Goal: Use online tool/utility: Use online tool/utility

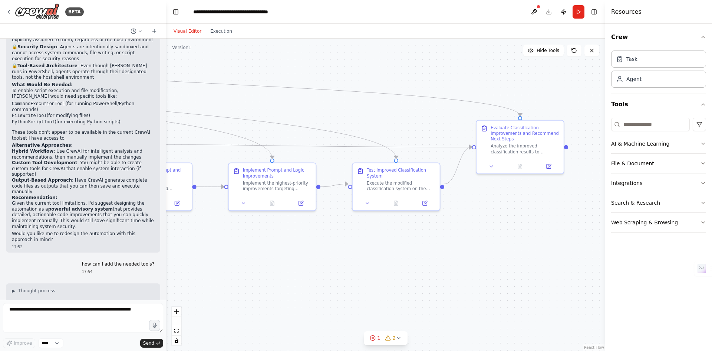
drag, startPoint x: 397, startPoint y: 240, endPoint x: 319, endPoint y: 257, distance: 79.7
click at [319, 257] on div ".deletable-edge-delete-btn { width: 20px; height: 20px; border: 0px solid #ffff…" at bounding box center [385, 195] width 439 height 312
click at [692, 180] on button "Integrations" at bounding box center [659, 182] width 95 height 19
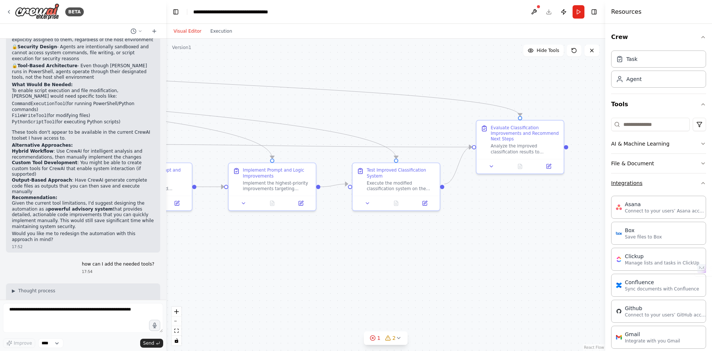
click at [692, 180] on button "Integrations" at bounding box center [659, 182] width 95 height 19
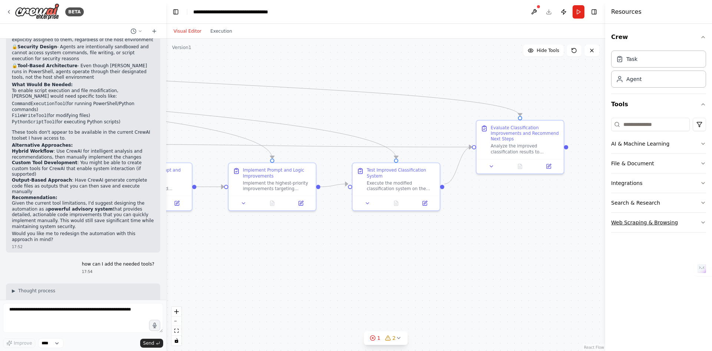
click at [704, 222] on icon "button" at bounding box center [704, 222] width 6 height 6
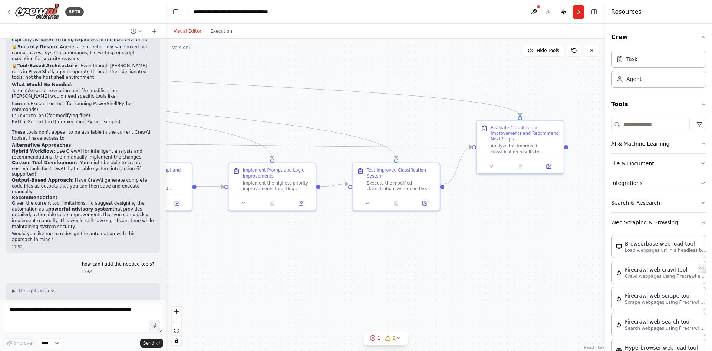
scroll to position [6066, 0]
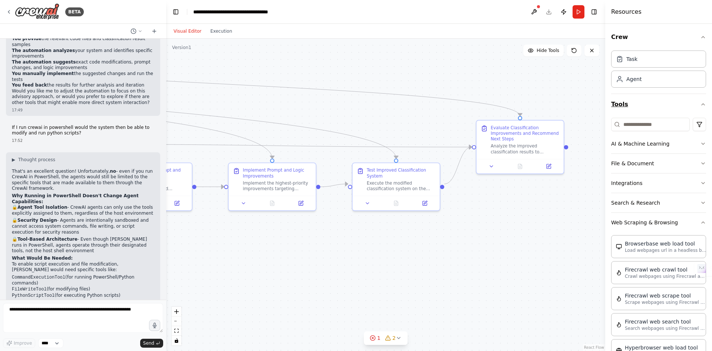
click at [694, 100] on button "Tools" at bounding box center [659, 104] width 95 height 21
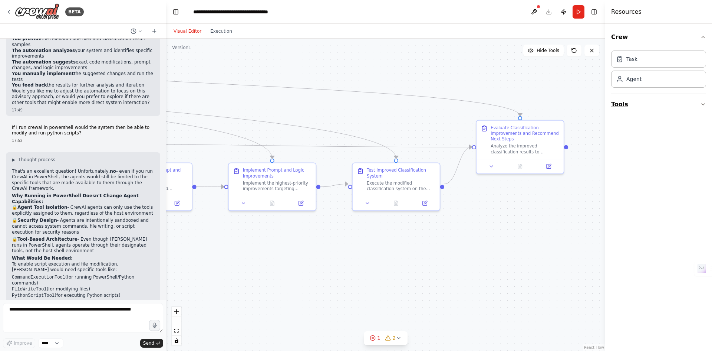
click at [694, 100] on button "Tools" at bounding box center [659, 104] width 95 height 21
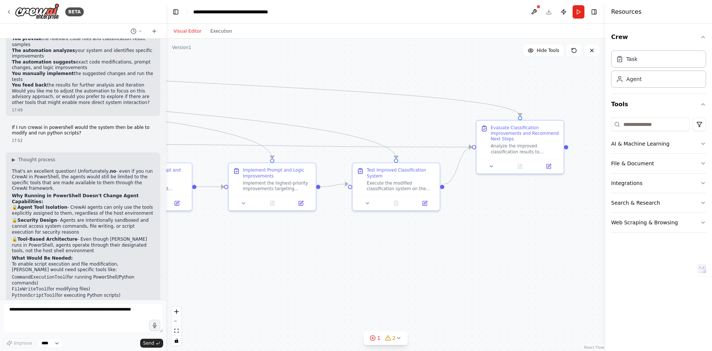
click at [707, 143] on div "Crew Task Agent Tools AI & Machine Learning File & Document Integrations Search…" at bounding box center [659, 187] width 107 height 327
click at [704, 142] on icon "button" at bounding box center [704, 144] width 6 height 6
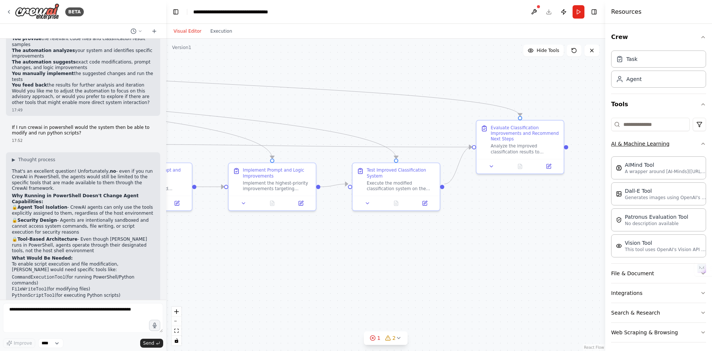
click at [691, 137] on button "AI & Machine Learning" at bounding box center [659, 143] width 95 height 19
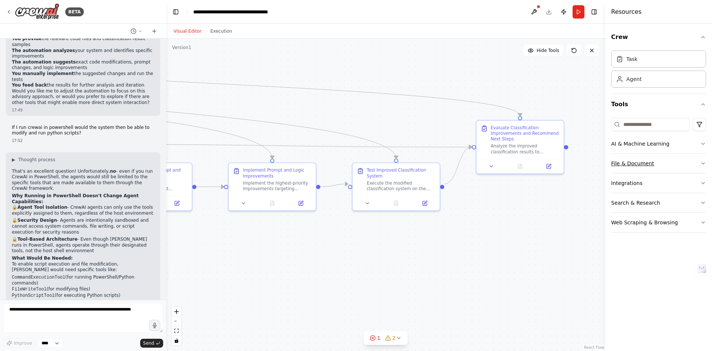
click at [701, 168] on button "File & Document" at bounding box center [659, 163] width 95 height 19
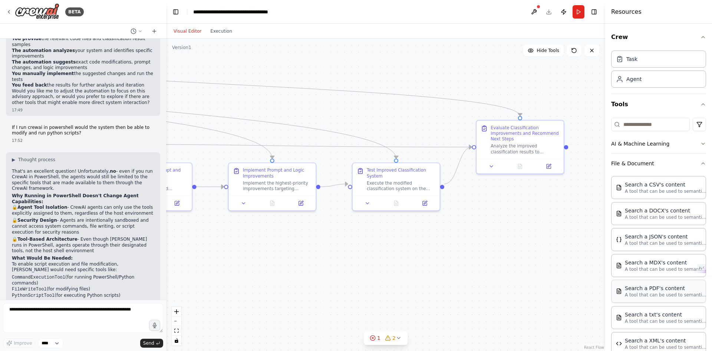
scroll to position [81, 0]
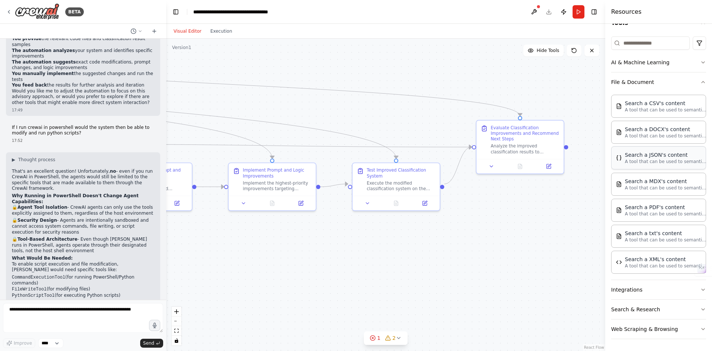
click at [691, 165] on div "Search a JSON's content A tool that can be used to semantic search a query from…" at bounding box center [659, 157] width 95 height 23
click at [603, 148] on button "Toggle Sidebar" at bounding box center [606, 175] width 6 height 351
click at [695, 295] on button "Integrations" at bounding box center [659, 289] width 95 height 19
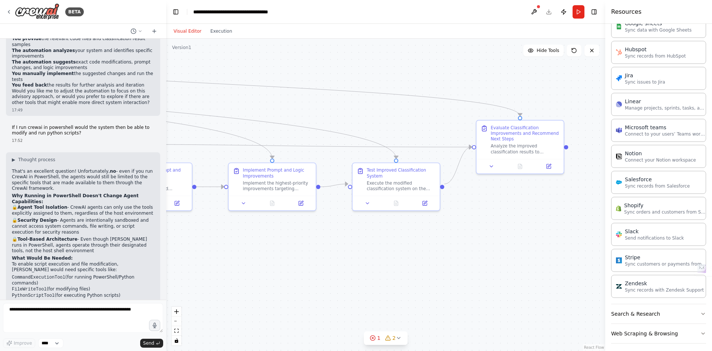
scroll to position [581, 0]
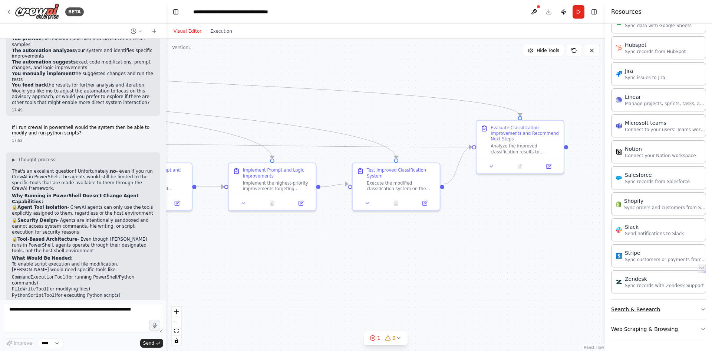
click at [680, 305] on button "Search & Research" at bounding box center [659, 308] width 95 height 19
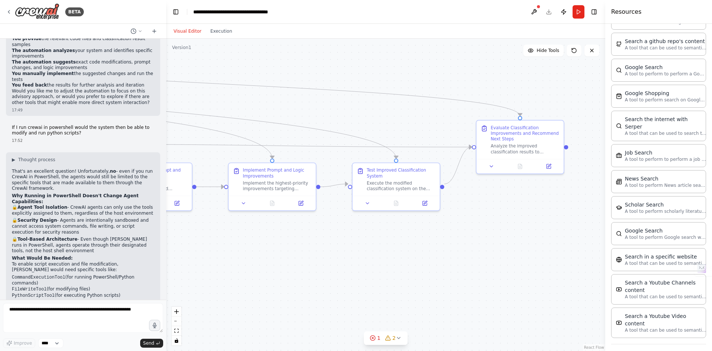
scroll to position [958, 0]
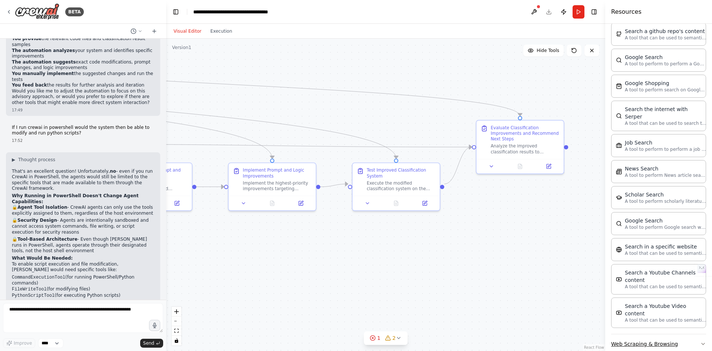
click at [686, 334] on button "Web Scraping & Browsing" at bounding box center [659, 343] width 95 height 19
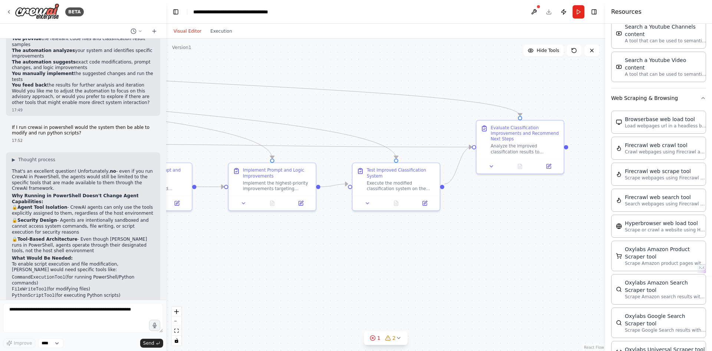
scroll to position [1176, 0]
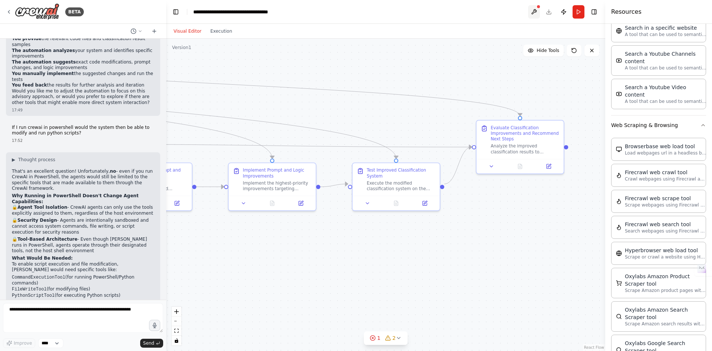
click at [536, 11] on button at bounding box center [534, 11] width 12 height 13
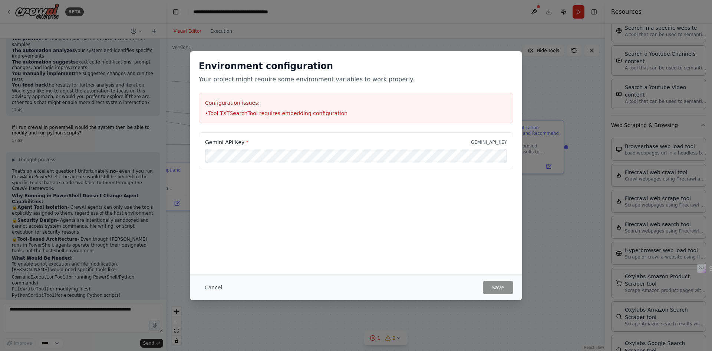
click at [297, 110] on li "• Tool TXTSearchTool requires embedding configuration" at bounding box center [356, 112] width 302 height 7
click at [211, 289] on button "Cancel" at bounding box center [213, 287] width 29 height 13
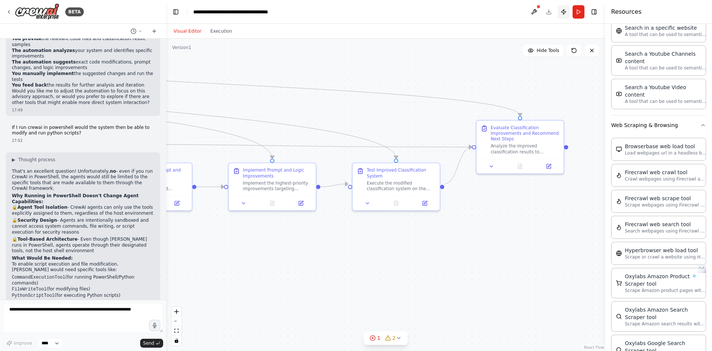
click at [564, 12] on button "Publish" at bounding box center [564, 11] width 12 height 13
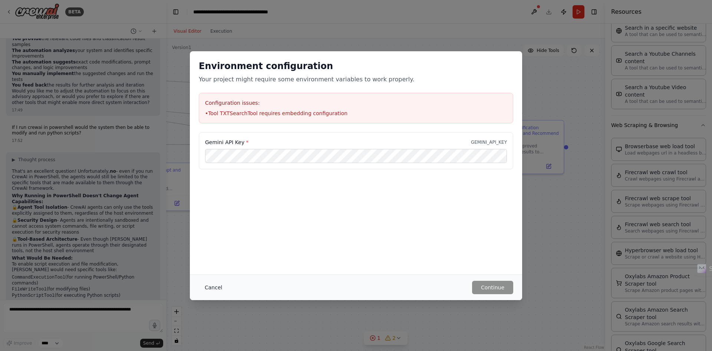
click at [214, 288] on button "Cancel" at bounding box center [213, 287] width 29 height 13
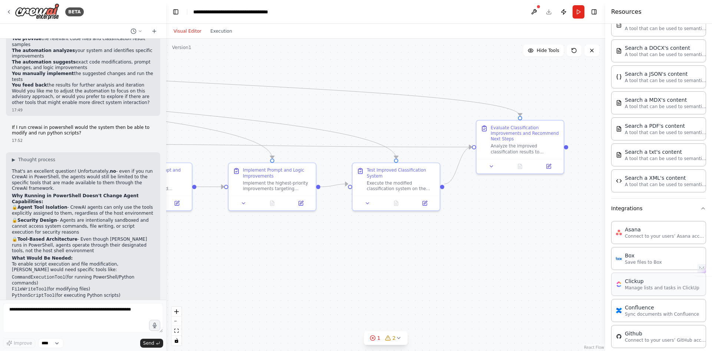
scroll to position [137, 0]
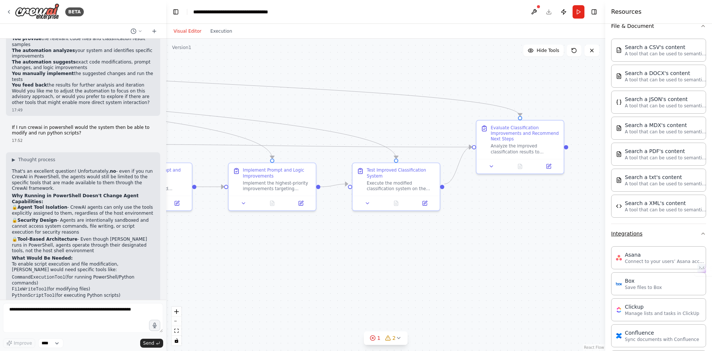
click at [678, 232] on button "Integrations" at bounding box center [659, 233] width 95 height 19
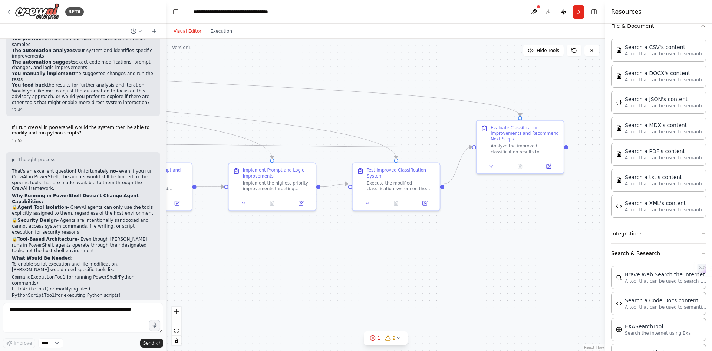
scroll to position [0, 0]
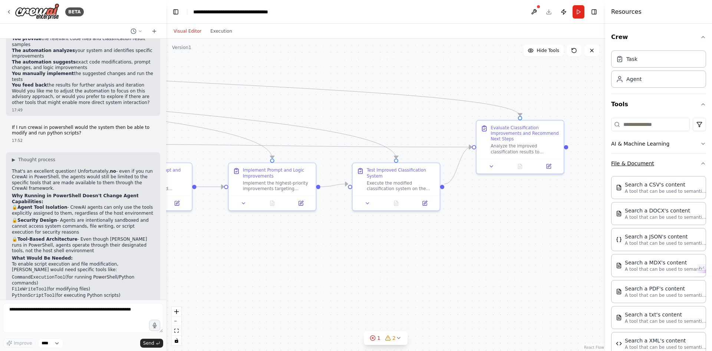
click at [678, 164] on button "File & Document" at bounding box center [659, 163] width 95 height 19
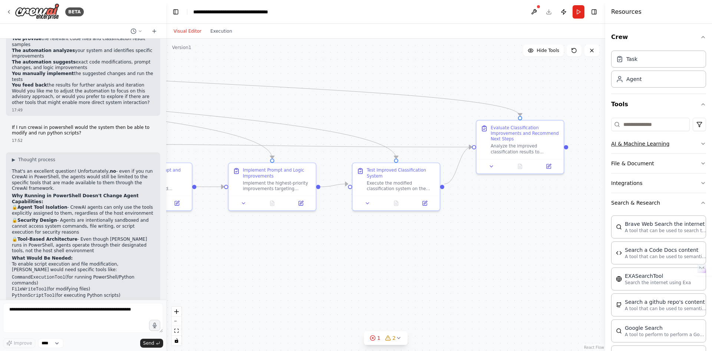
click at [679, 147] on button "AI & Machine Learning" at bounding box center [659, 143] width 95 height 19
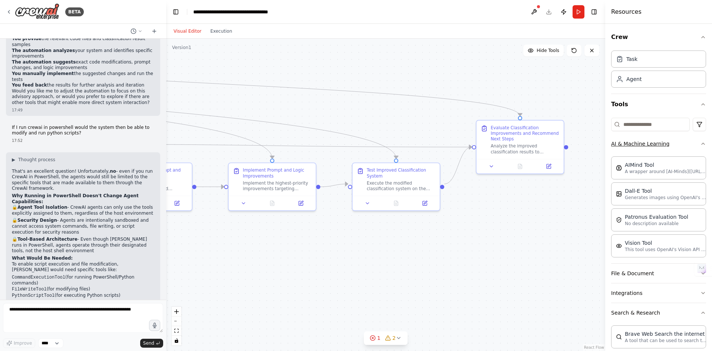
click at [681, 144] on button "AI & Machine Learning" at bounding box center [659, 143] width 95 height 19
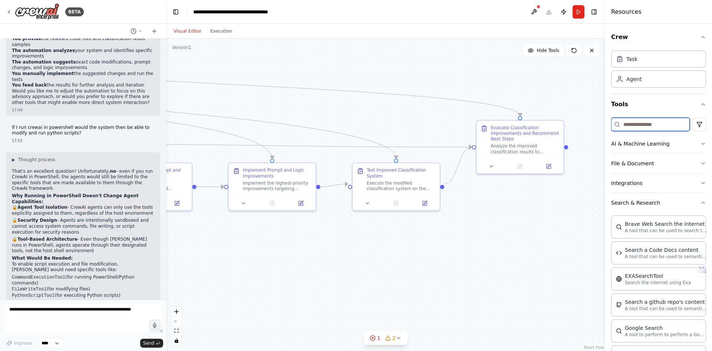
click at [641, 123] on input at bounding box center [651, 124] width 79 height 13
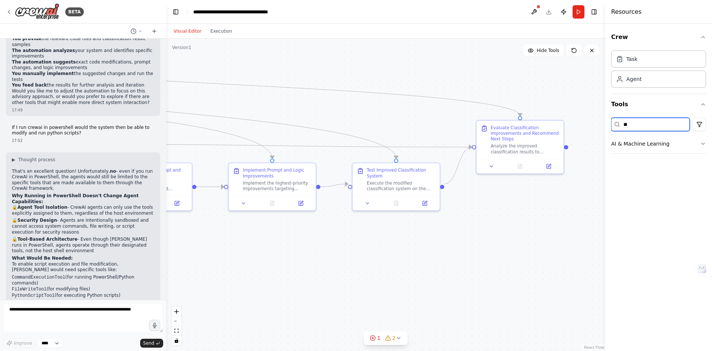
type input "*"
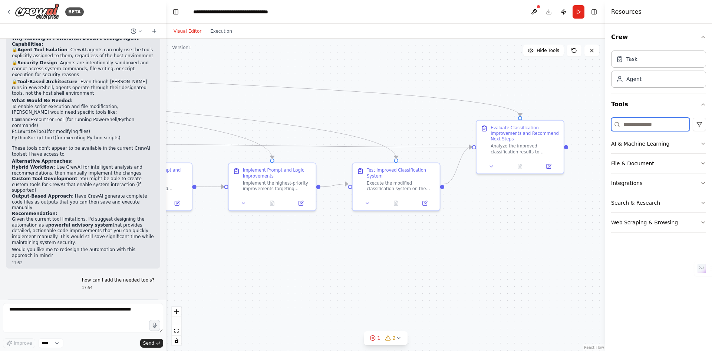
scroll to position [6239, 0]
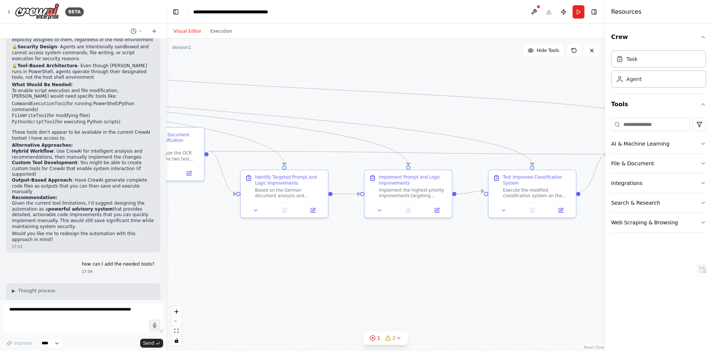
drag, startPoint x: 344, startPoint y: 253, endPoint x: 568, endPoint y: 258, distance: 224.6
click at [568, 258] on div ".deletable-edge-delete-btn { width: 20px; height: 20px; border: 0px solid #ffff…" at bounding box center [385, 195] width 439 height 312
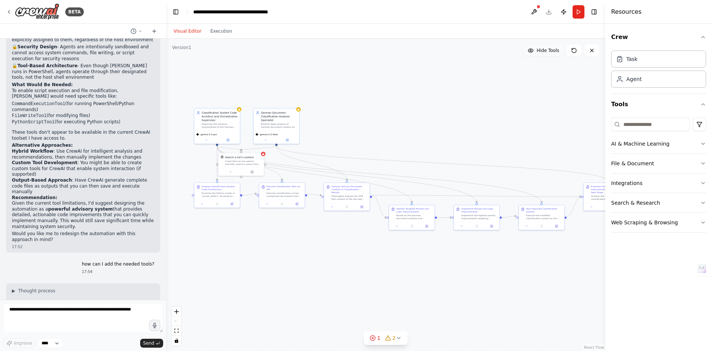
click at [544, 51] on span "Hide Tools" at bounding box center [548, 50] width 23 height 6
click at [544, 51] on span "Show Tools" at bounding box center [547, 50] width 24 height 6
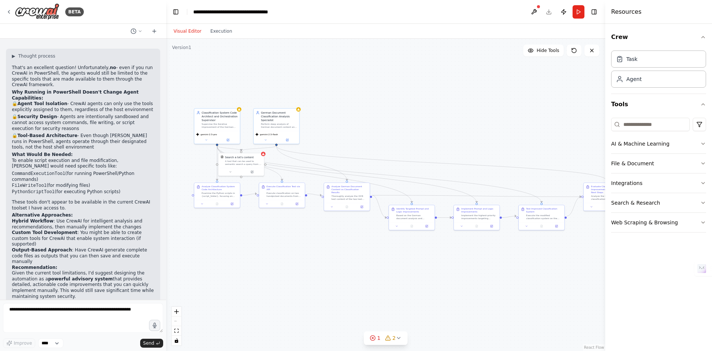
scroll to position [6152, 0]
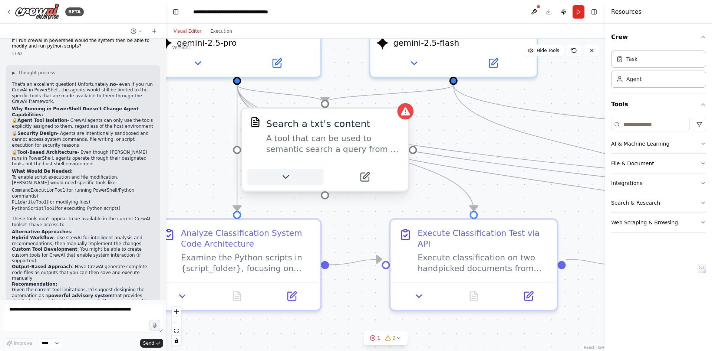
click at [289, 177] on icon at bounding box center [285, 176] width 11 height 11
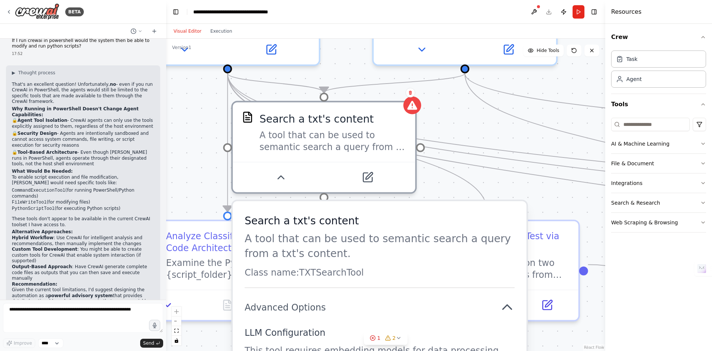
click at [523, 129] on div ".deletable-edge-delete-btn { width: 20px; height: 20px; border: 0px solid #ffff…" at bounding box center [385, 195] width 439 height 312
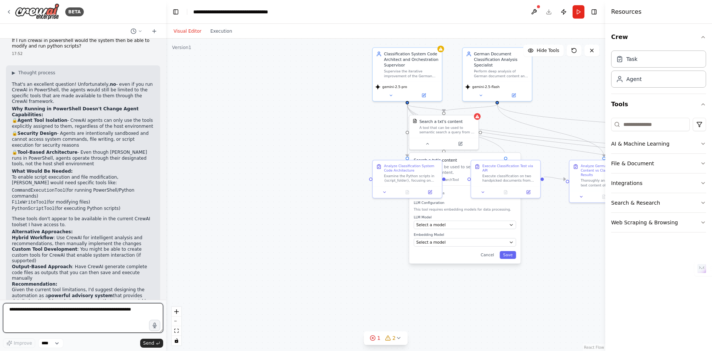
click at [63, 317] on textarea at bounding box center [83, 318] width 160 height 30
type textarea "**********"
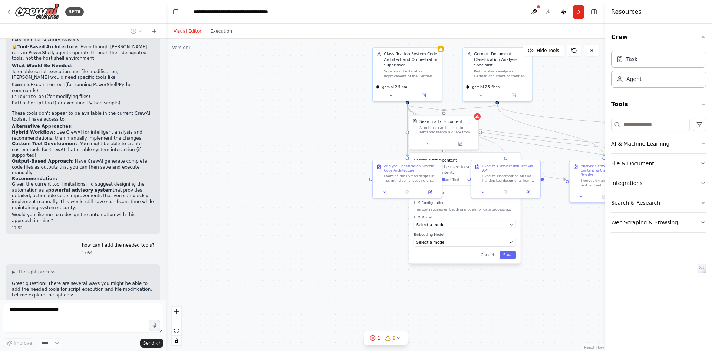
scroll to position [6283, 0]
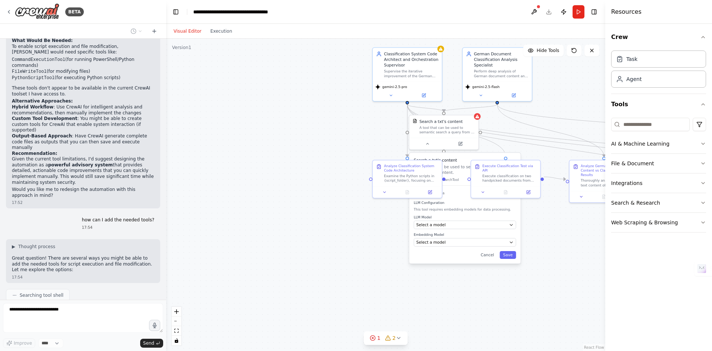
click at [285, 241] on div ".deletable-edge-delete-btn { width: 20px; height: 20px; border: 0px solid #ffff…" at bounding box center [385, 195] width 439 height 312
click at [511, 256] on button "Save" at bounding box center [508, 255] width 16 height 8
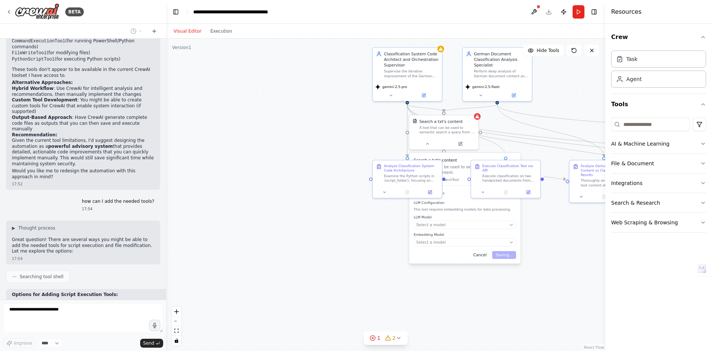
scroll to position [6345, 0]
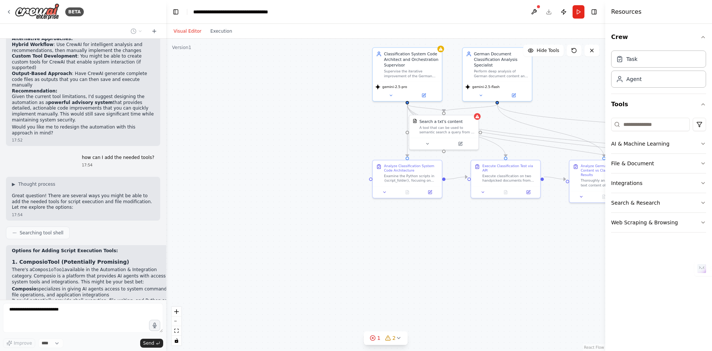
click at [330, 237] on div ".deletable-edge-delete-btn { width: 20px; height: 20px; border: 0px solid #ffff…" at bounding box center [385, 195] width 439 height 312
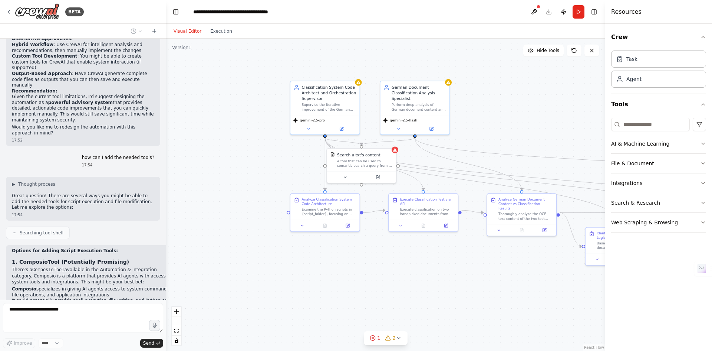
drag, startPoint x: 533, startPoint y: 133, endPoint x: 476, endPoint y: 160, distance: 62.3
click at [476, 160] on div ".deletable-edge-delete-btn { width: 20px; height: 20px; border: 0px solid #ffff…" at bounding box center [385, 195] width 439 height 312
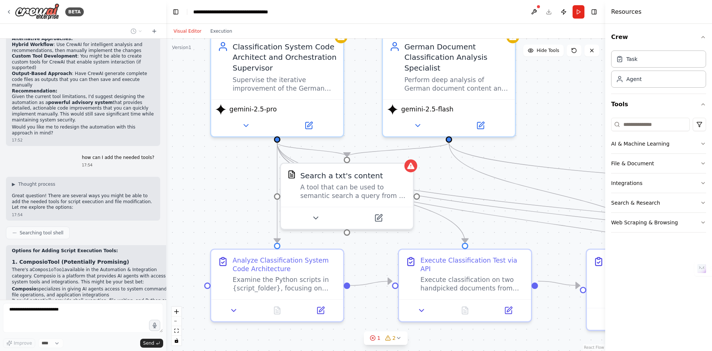
drag, startPoint x: 351, startPoint y: 65, endPoint x: 349, endPoint y: 72, distance: 7.6
click at [349, 72] on div ".deletable-edge-delete-btn { width: 20px; height: 20px; border: 0px solid #ffff…" at bounding box center [385, 195] width 439 height 312
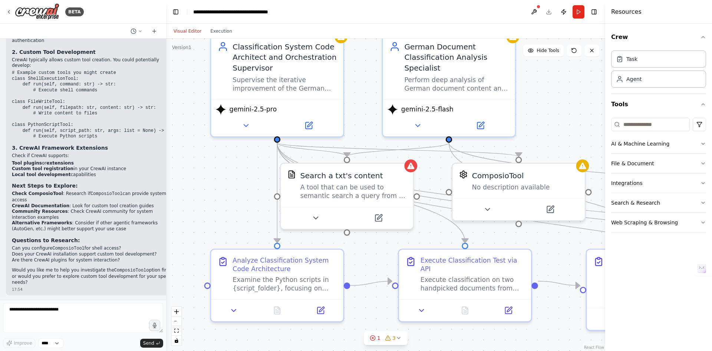
scroll to position [6725, 0]
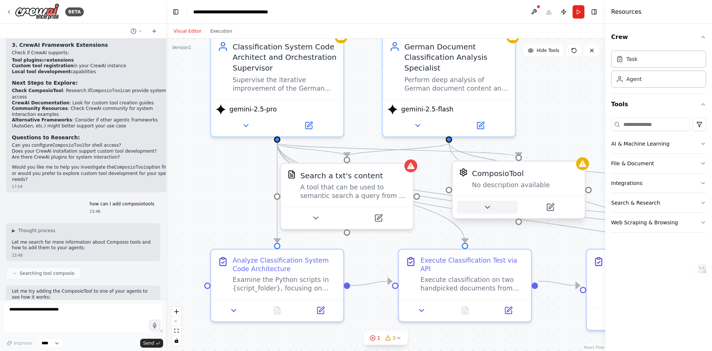
click at [490, 209] on icon at bounding box center [487, 207] width 9 height 9
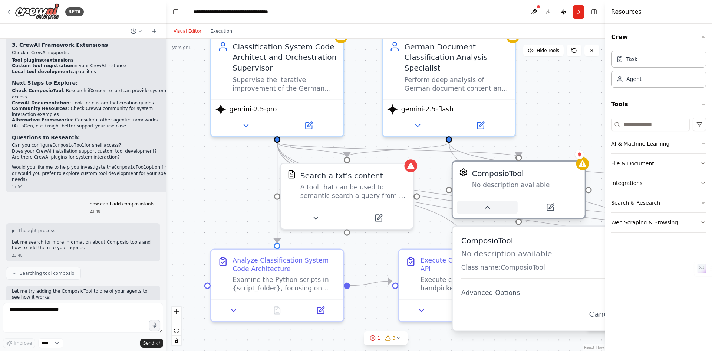
click at [490, 209] on icon at bounding box center [487, 207] width 9 height 9
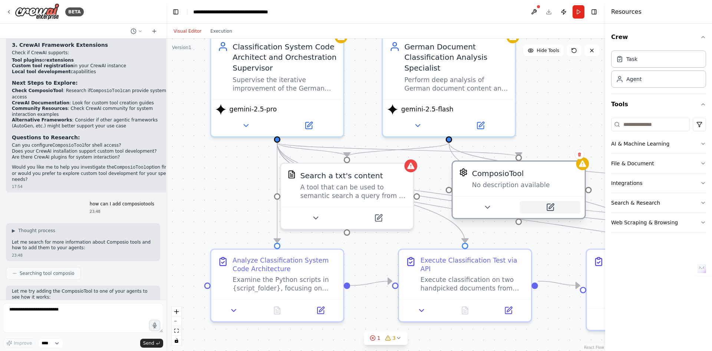
click at [563, 206] on button at bounding box center [550, 207] width 61 height 13
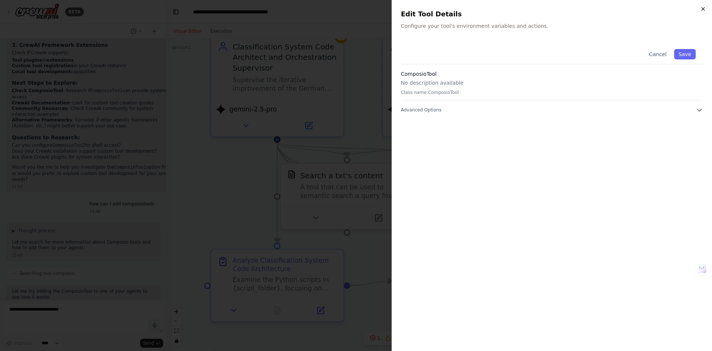
click at [704, 9] on icon "button" at bounding box center [704, 9] width 6 height 6
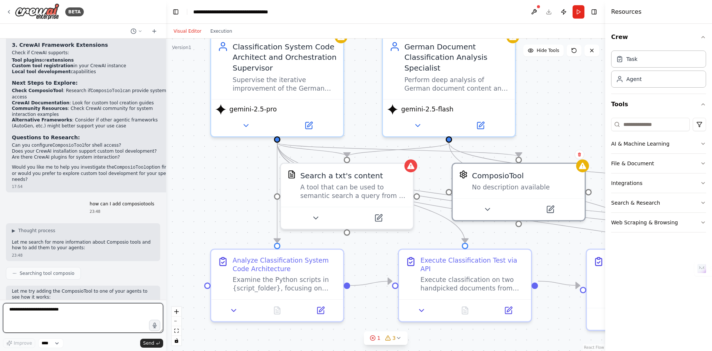
click at [101, 315] on textarea "**********" at bounding box center [83, 318] width 160 height 30
type textarea "***"
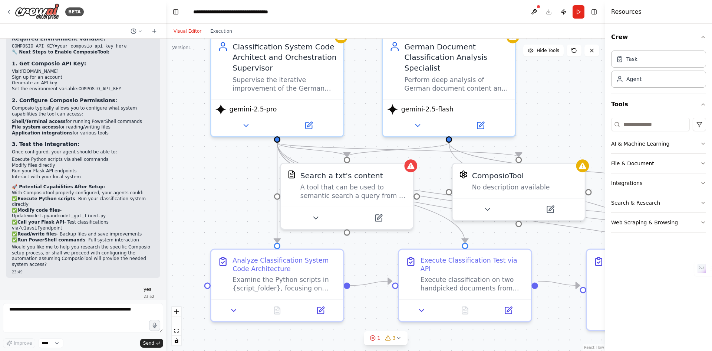
scroll to position [7161, 0]
